Goal: Transaction & Acquisition: Purchase product/service

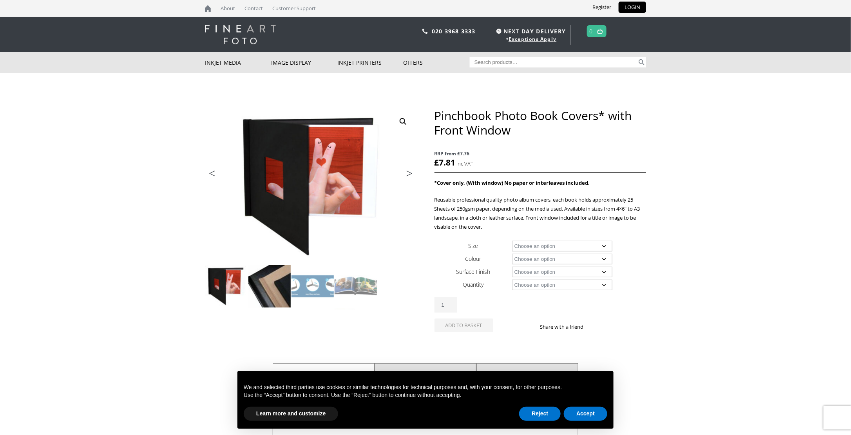
click at [262, 292] on img at bounding box center [269, 286] width 42 height 42
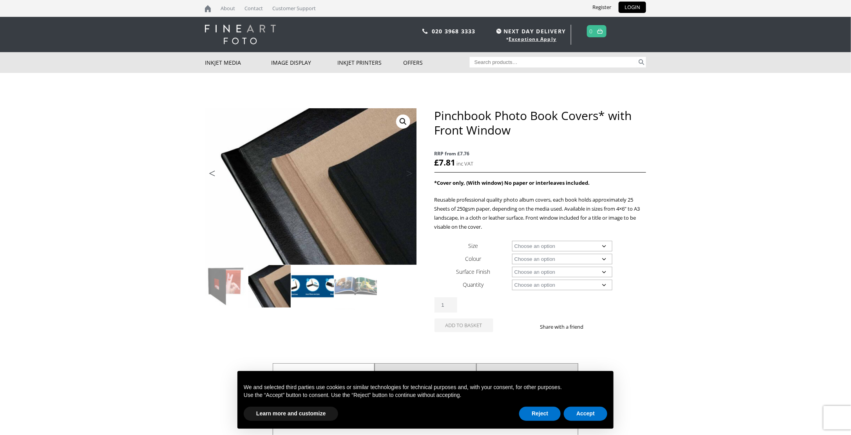
click at [315, 286] on img at bounding box center [313, 286] width 42 height 42
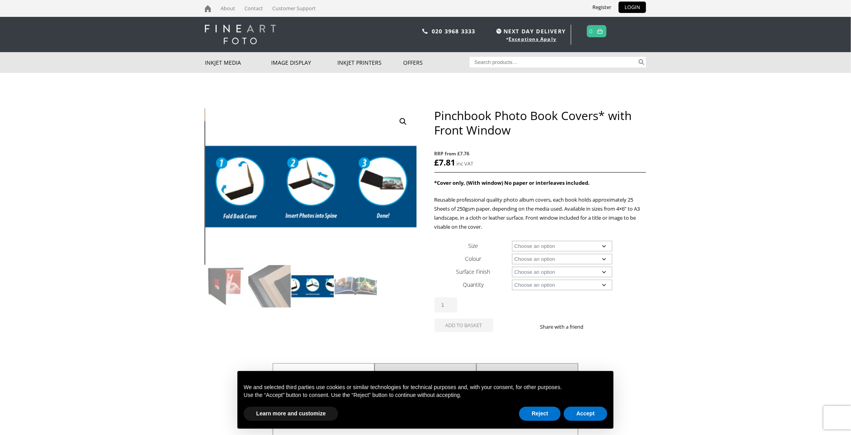
click at [561, 245] on select "Choose an option A4 Landscape A3 Landscape 8" x 8" 8" x 10" 8" x 12" 12" x 12"" at bounding box center [562, 246] width 101 height 11
click at [512, 241] on select "Choose an option A4 Landscape A3 Landscape 8" x 8" 8" x 10" 8" x 12" 12" x 12"" at bounding box center [562, 246] width 101 height 11
select select "a4-landscape"
click at [539, 258] on select "Choose an option Black" at bounding box center [562, 259] width 101 height 11
select select "black"
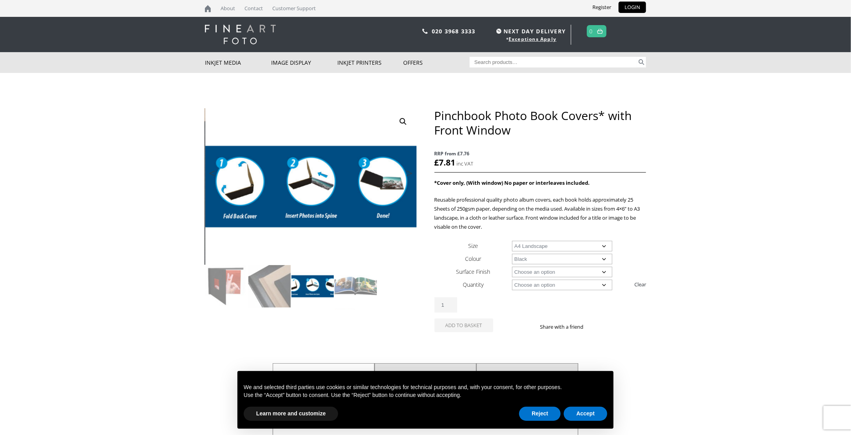
click at [512, 254] on select "Choose an option Black" at bounding box center [562, 259] width 101 height 11
click at [540, 244] on select "Choose an option A4 Landscape A3 Landscape 8" x 8" 8" x 10" 8" x 12" 12" x 12"" at bounding box center [562, 246] width 101 height 11
click at [512, 241] on select "Choose an option A4 Landscape A3 Landscape 8" x 8" 8" x 10" 8" x 12" 12" x 12"" at bounding box center [562, 246] width 101 height 11
click at [524, 257] on select "Choose an option Black" at bounding box center [562, 259] width 101 height 11
click at [512, 254] on select "Choose an option Black" at bounding box center [562, 259] width 101 height 11
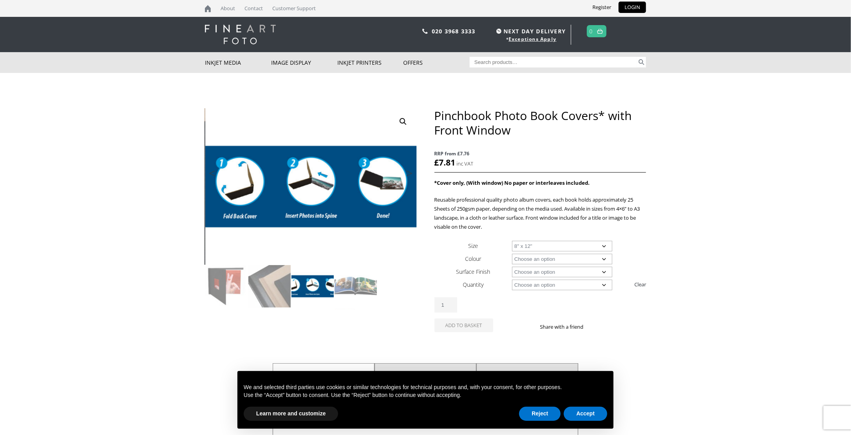
click at [531, 246] on select "Choose an option A4 Landscape A3 Landscape 8" x 8" 8" x 10" 8" x 12" 12" x 12"" at bounding box center [562, 246] width 101 height 11
click at [512, 241] on select "Choose an option A4 Landscape A3 Landscape 8" x 8" 8" x 10" 8" x 12" 12" x 12"" at bounding box center [562, 246] width 101 height 11
select select "a4-landscape"
click at [523, 274] on select "Choose an option Leather" at bounding box center [562, 272] width 101 height 11
select select "leather"
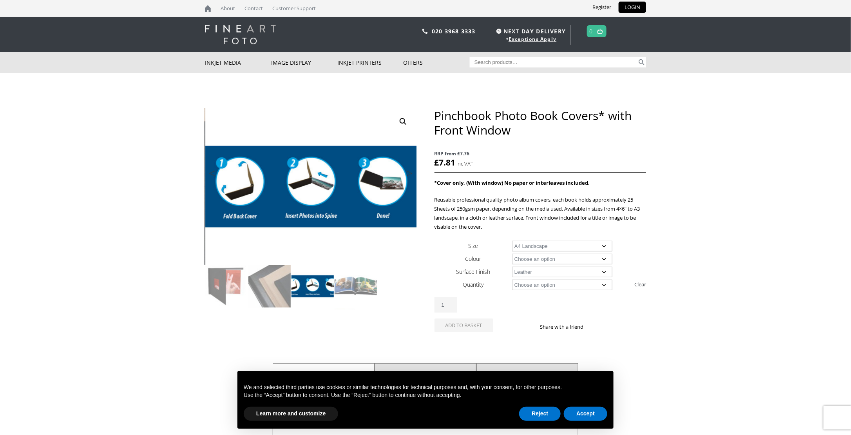
click at [512, 267] on select "Choose an option Leather" at bounding box center [562, 272] width 101 height 11
select select "a4-landscape"
click at [537, 283] on select "Choose an option 1 Book 5 Books" at bounding box center [562, 284] width 101 height 11
select select "1-book"
click at [512, 280] on select "Choose an option 1 Book 5 Books" at bounding box center [562, 284] width 101 height 11
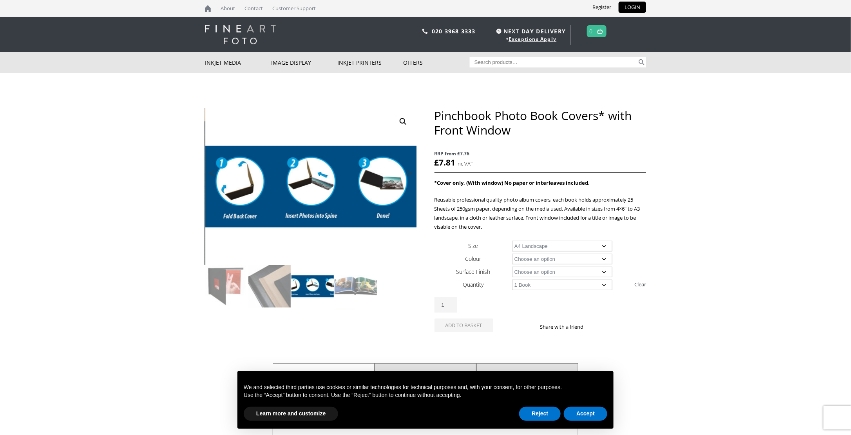
select select "a4-landscape"
select select "1-book"
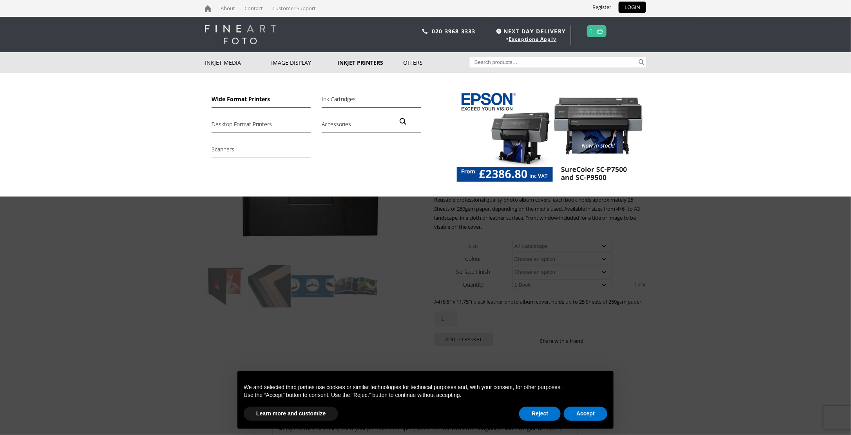
drag, startPoint x: 253, startPoint y: 101, endPoint x: 260, endPoint y: 101, distance: 7.1
click at [253, 101] on link "Wide Format Printers" at bounding box center [261, 100] width 99 height 13
click at [334, 100] on link "Ink Cartridges" at bounding box center [371, 100] width 99 height 13
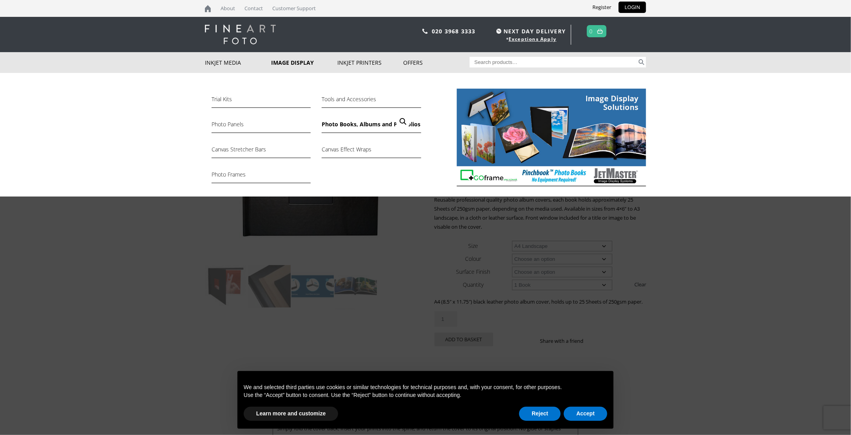
click at [338, 125] on link "Photo Books, Albums and Portfolios" at bounding box center [371, 126] width 99 height 13
click at [232, 126] on link "Photo Panels" at bounding box center [261, 126] width 99 height 13
click at [231, 171] on link "Photo Frames" at bounding box center [261, 176] width 99 height 13
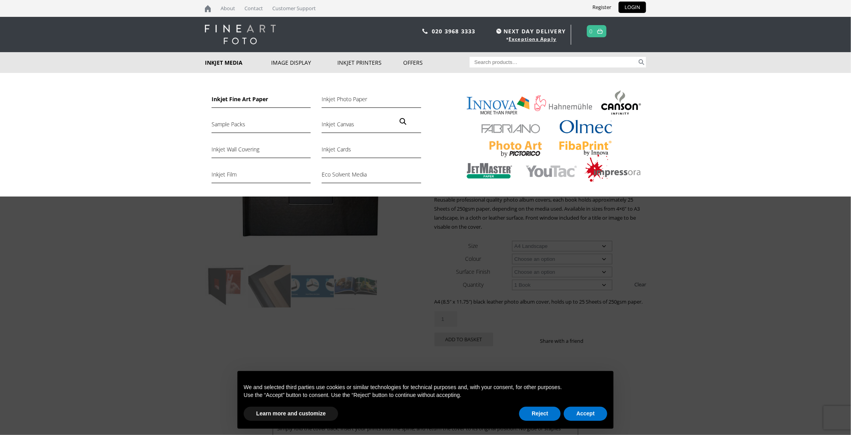
click at [235, 100] on link "Inkjet Fine Art Paper" at bounding box center [261, 100] width 99 height 13
click at [147, 152] on div "Inkjet Fine Art Paper Inkjet Photo Paper Sample Packs Inkjet Canvas Inkjet Wall…" at bounding box center [425, 134] width 851 height 123
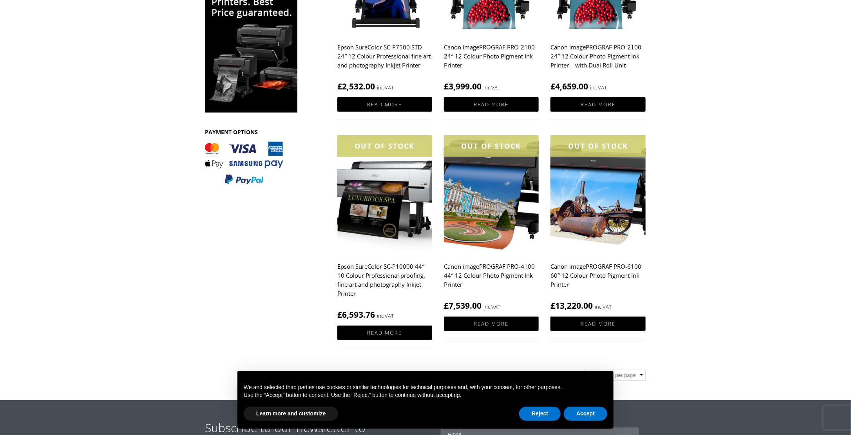
scroll to position [274, 0]
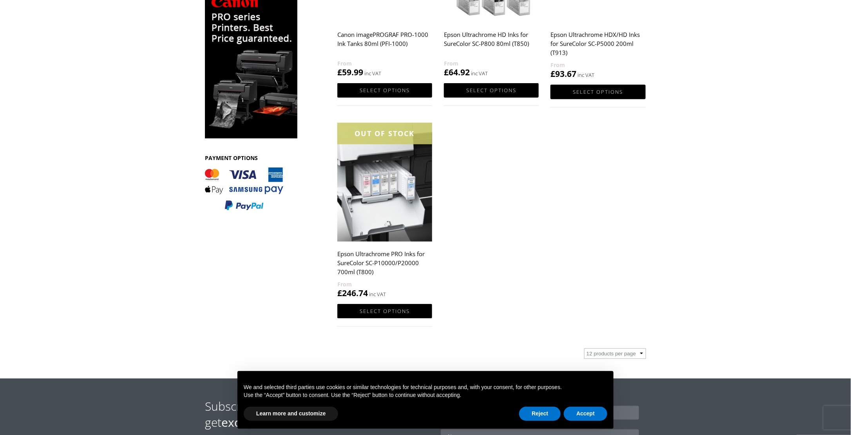
scroll to position [274, 0]
